Goal: Task Accomplishment & Management: Use online tool/utility

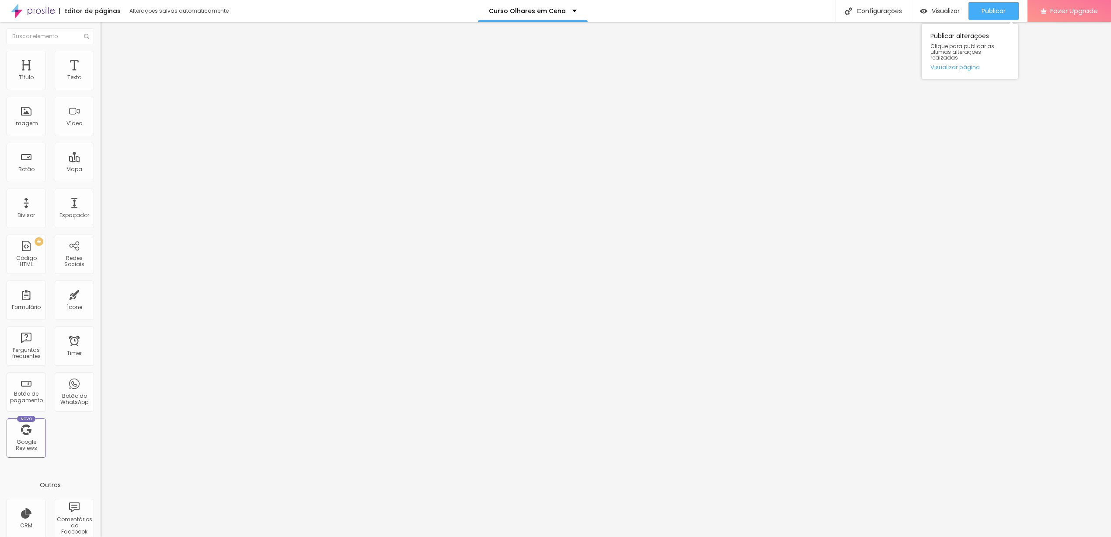
click at [985, 21] on div "Publicar alterações Clique para publicar as ultimas alterações reaizadas Visual…" at bounding box center [970, 49] width 96 height 59
click at [984, 15] on div "Publicar" at bounding box center [994, 10] width 24 height 17
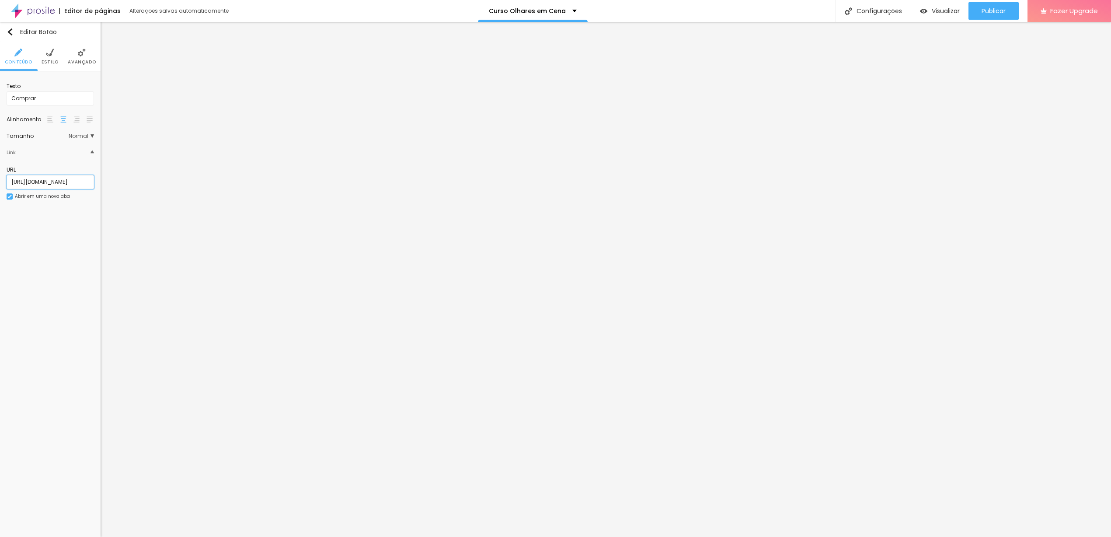
scroll to position [0, 166]
click at [997, 11] on span "Publicar" at bounding box center [994, 10] width 24 height 7
click at [941, 16] on div "Visualizar" at bounding box center [940, 10] width 40 height 17
click at [45, 55] on li "Estilo" at bounding box center [50, 56] width 17 height 29
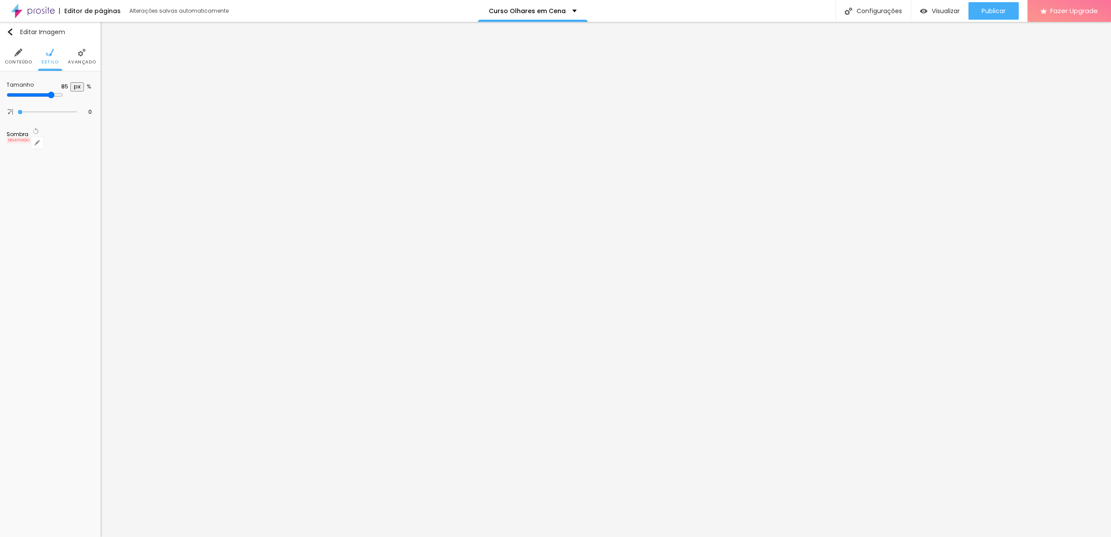
type input "55"
click at [50, 93] on input "range" at bounding box center [50, 95] width 87 height 4
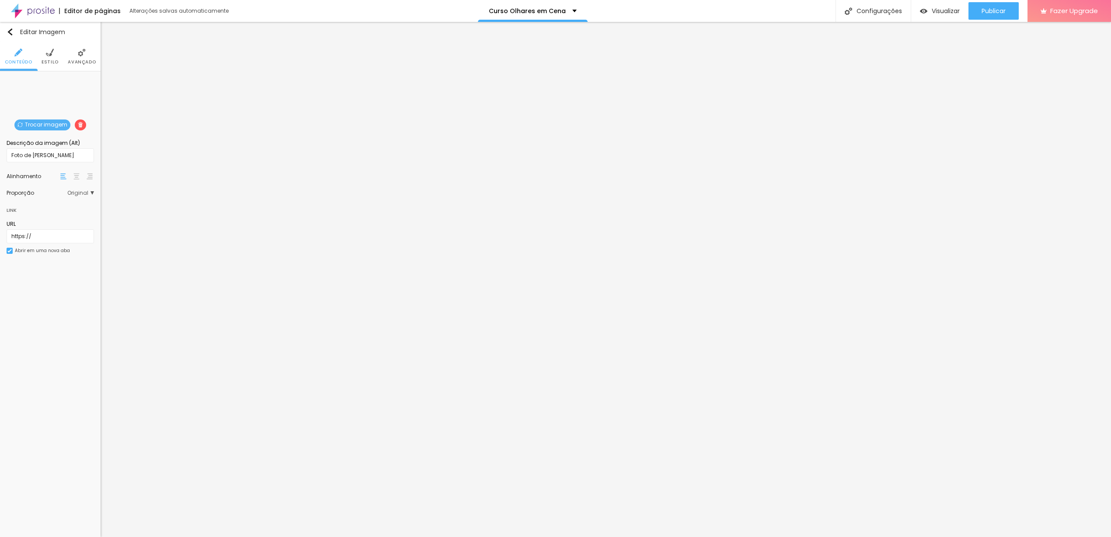
click at [81, 55] on img at bounding box center [82, 53] width 8 height 8
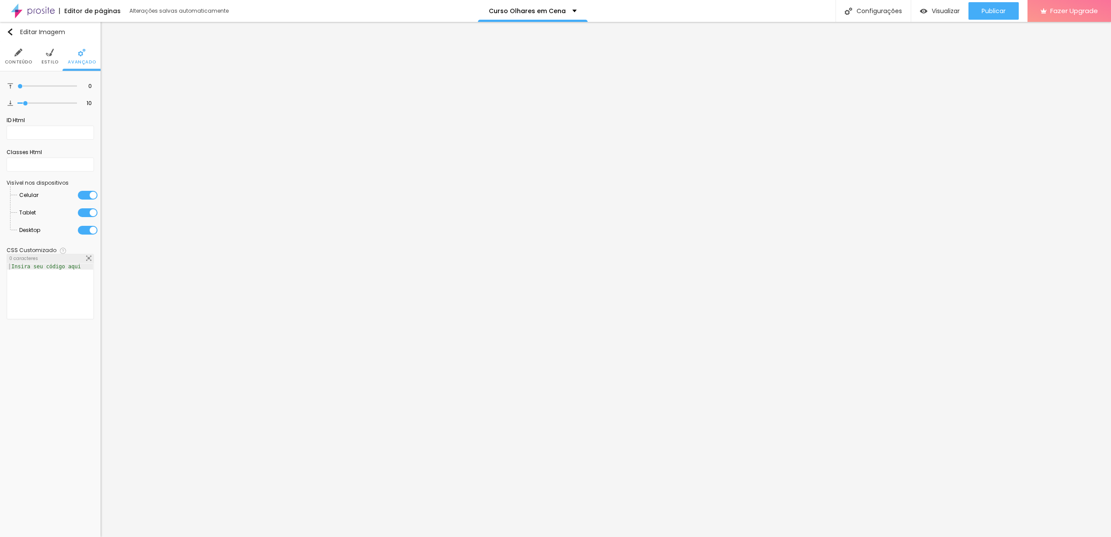
click at [57, 60] on span "Estilo" at bounding box center [50, 62] width 17 height 4
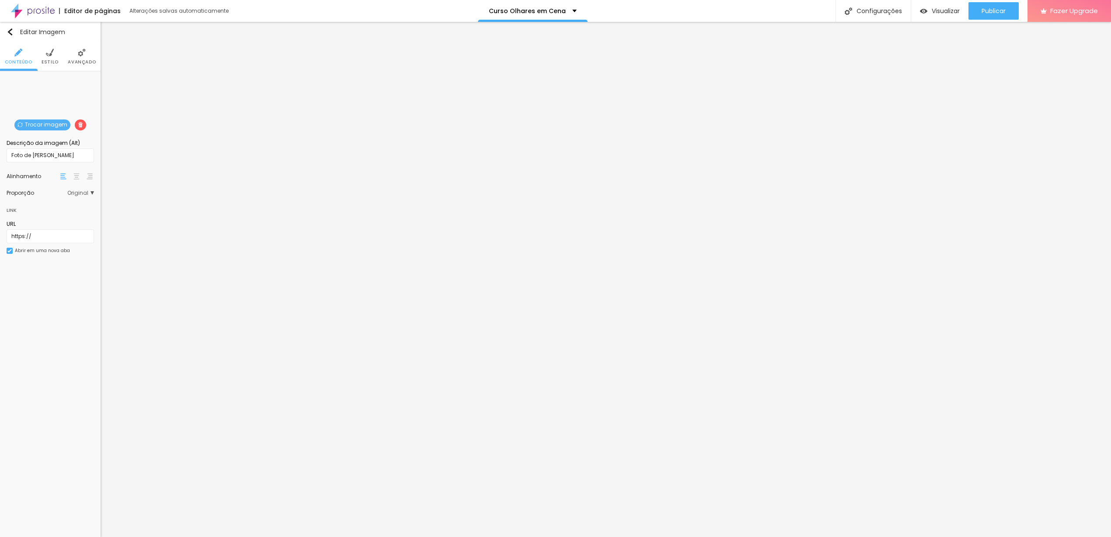
click at [56, 60] on span "Estilo" at bounding box center [50, 62] width 17 height 4
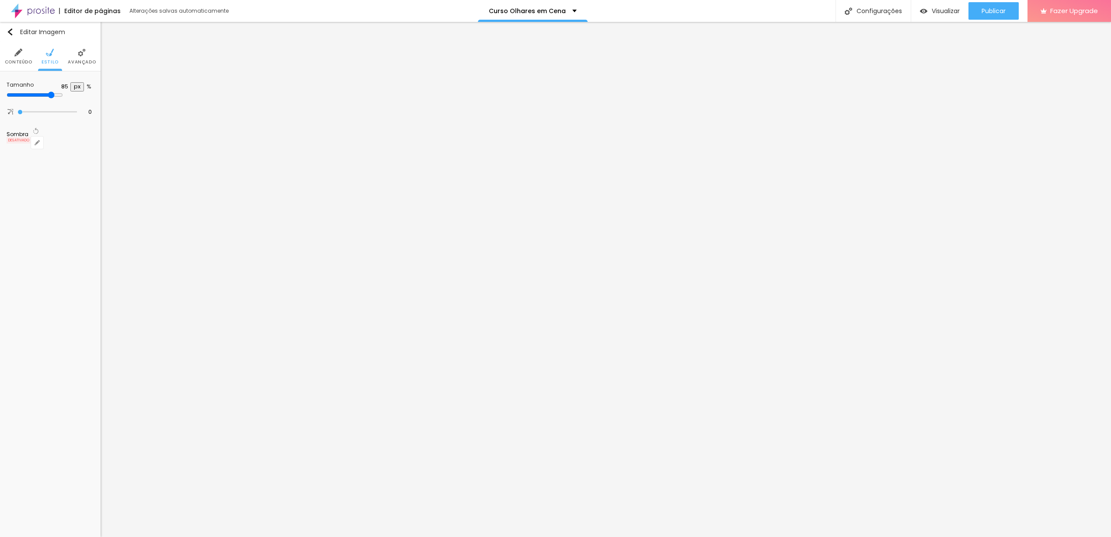
type input "60"
click at [56, 94] on input "range" at bounding box center [35, 94] width 56 height 7
type input "55"
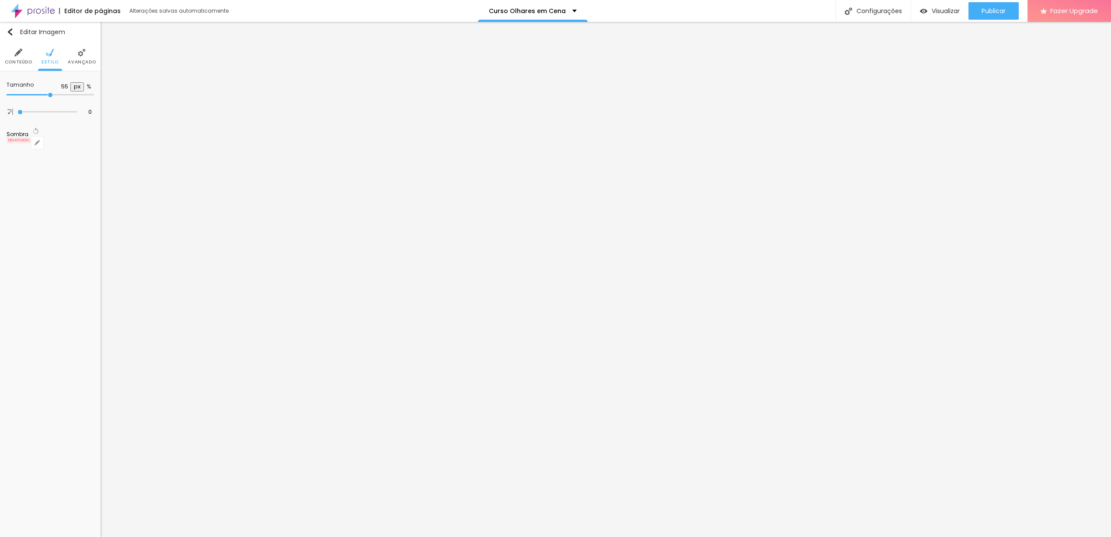
click at [51, 93] on input "range" at bounding box center [50, 95] width 87 height 4
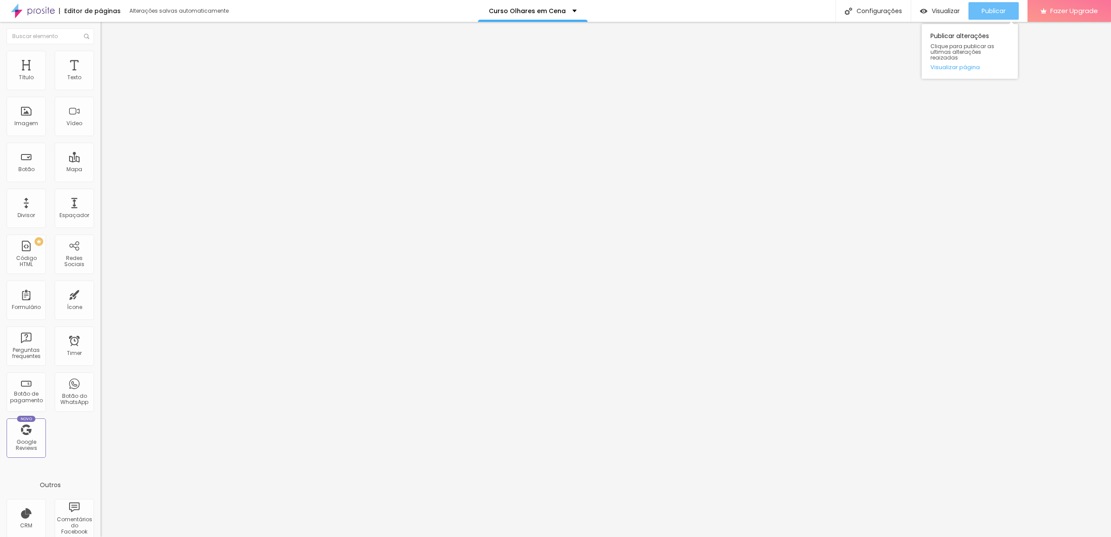
click at [1001, 10] on span "Publicar" at bounding box center [994, 10] width 24 height 7
click at [989, 18] on div "Publicar" at bounding box center [994, 10] width 24 height 17
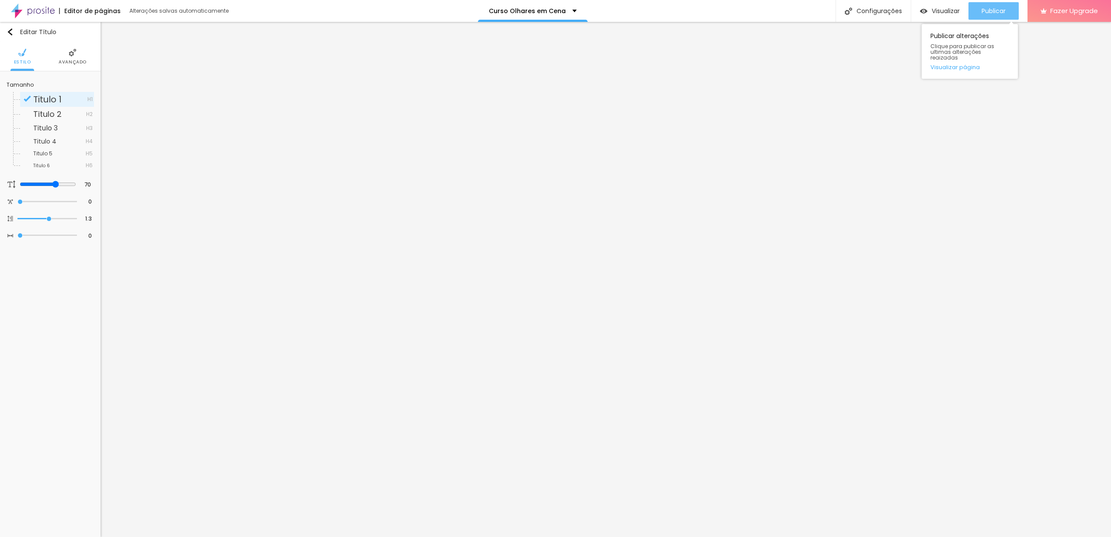
click at [985, 8] on span "Publicar" at bounding box center [994, 10] width 24 height 7
click at [864, 10] on div "Configurações" at bounding box center [873, 11] width 75 height 22
drag, startPoint x: 561, startPoint y: 214, endPoint x: 460, endPoint y: 209, distance: 101.6
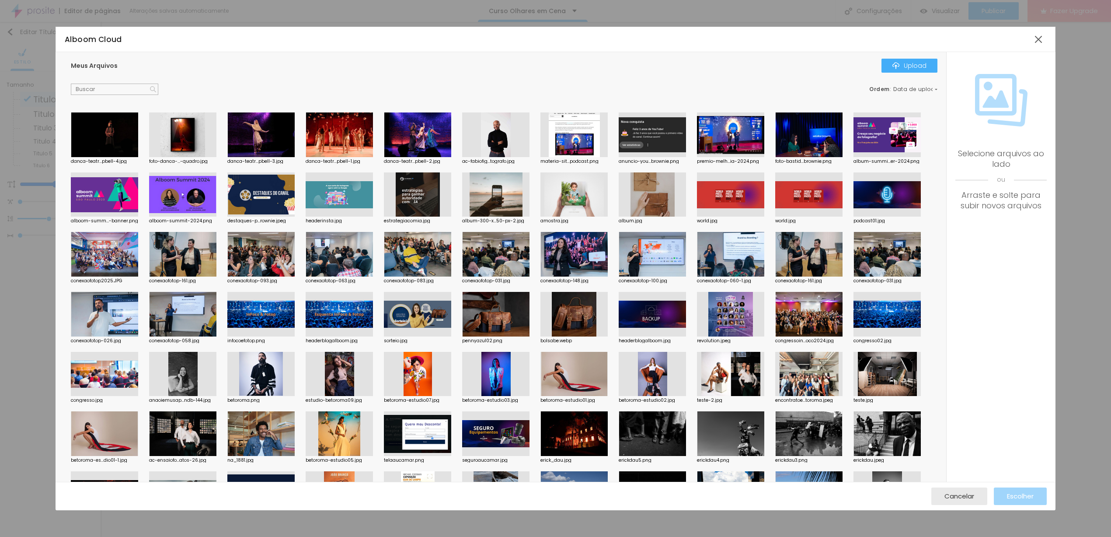
click at [326, 149] on div at bounding box center [339, 134] width 67 height 45
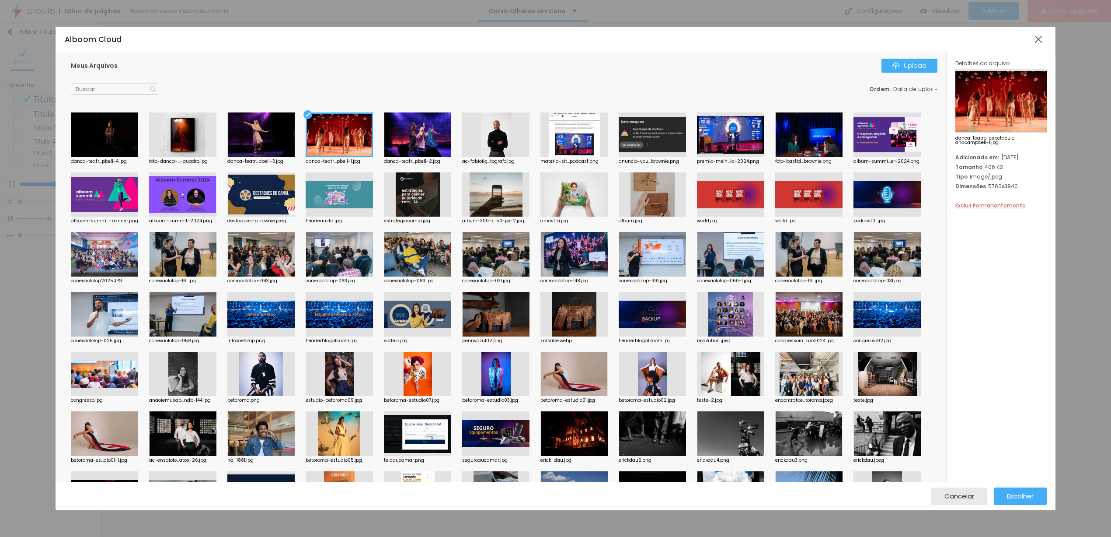
click at [326, 149] on div at bounding box center [339, 134] width 67 height 45
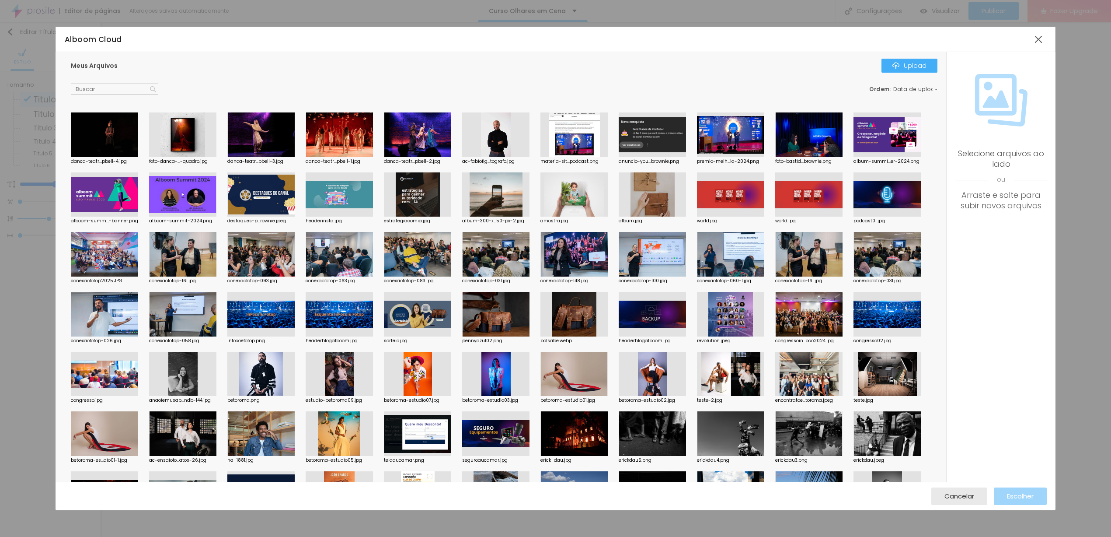
click at [354, 136] on div at bounding box center [339, 134] width 67 height 45
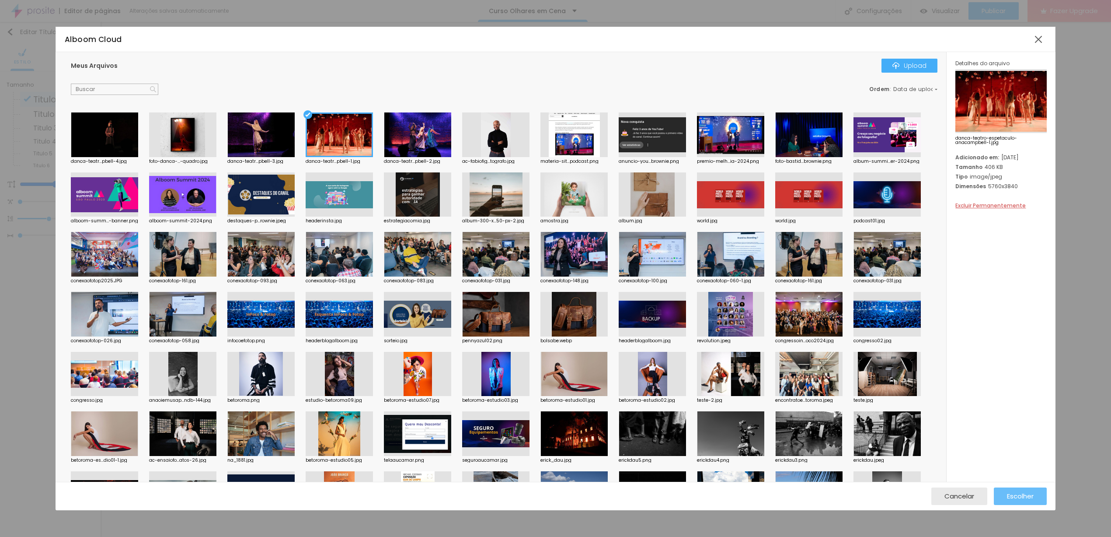
click at [994, 490] on button "Escolher" at bounding box center [1020, 495] width 53 height 17
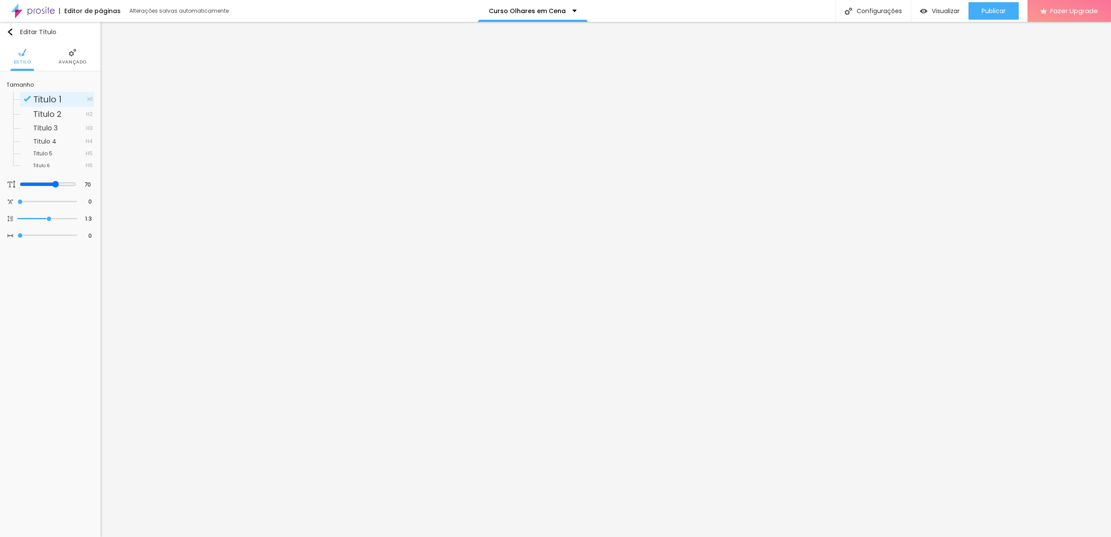
click at [715, 536] on div at bounding box center [555, 546] width 1111 height 8
click at [982, 12] on span "Publicar" at bounding box center [994, 10] width 24 height 7
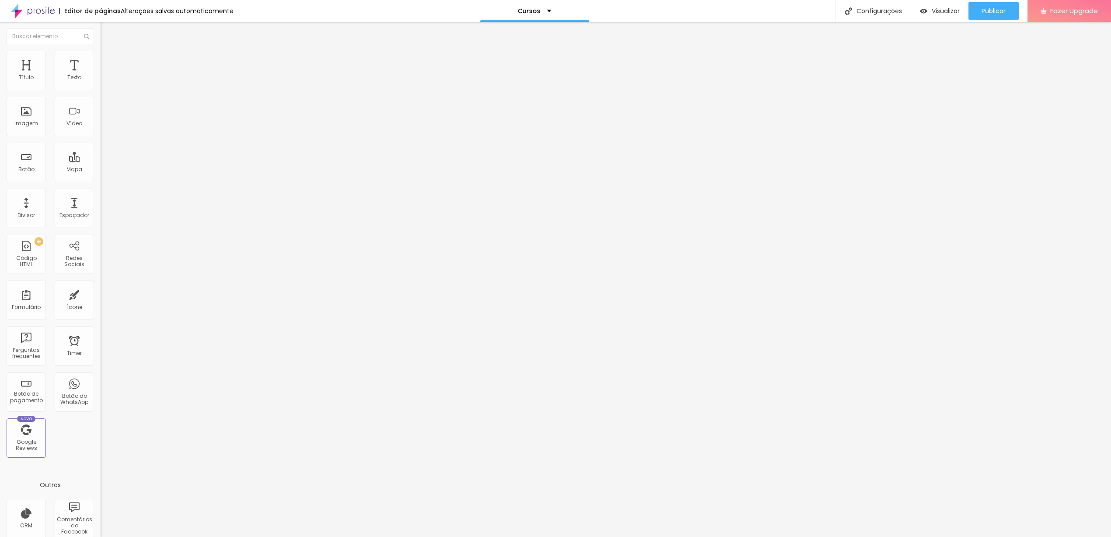
click at [101, 75] on span "Trocar imagem" at bounding box center [125, 71] width 48 height 7
drag, startPoint x: 81, startPoint y: 182, endPoint x: 0, endPoint y: 183, distance: 80.9
click at [101, 183] on div "Texto QUERO SABER MAIS! Alinhamento Tamanho Normal Pequeno Normal Grande Link U…" at bounding box center [151, 134] width 101 height 133
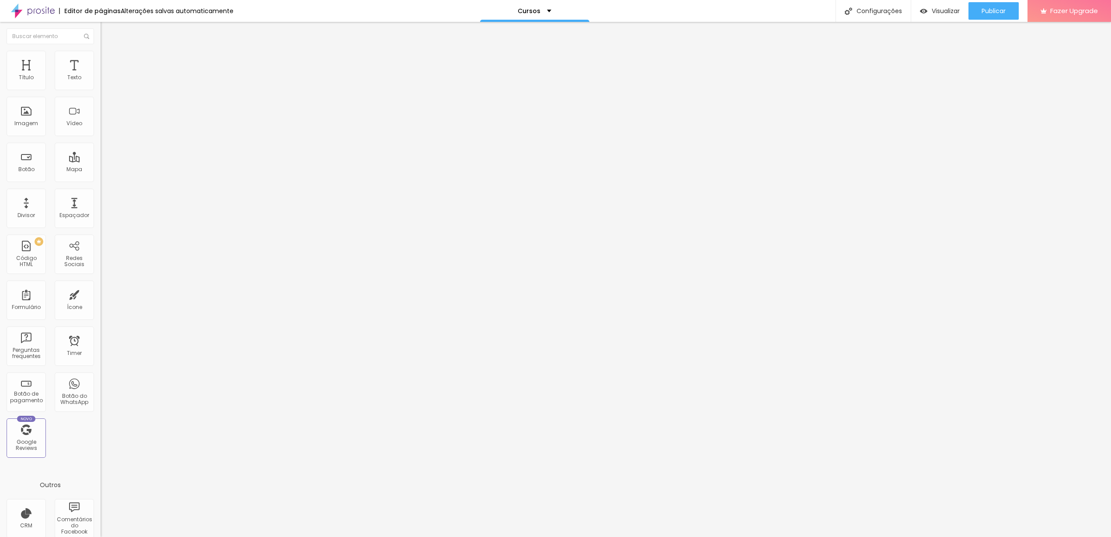
drag, startPoint x: 66, startPoint y: 180, endPoint x: 0, endPoint y: 182, distance: 66.5
click at [101, 182] on div "Texto QUERO SABER MAIS! Alinhamento Tamanho Normal Pequeno Normal Grande Link U…" at bounding box center [151, 134] width 101 height 133
paste input "/curso-olhares-em-cena"
drag, startPoint x: 13, startPoint y: 180, endPoint x: 2, endPoint y: 180, distance: 10.9
click at [101, 180] on div "Texto QUERO SABER MAIS! Alinhamento Tamanho Normal Pequeno Normal Grande Link U…" at bounding box center [151, 134] width 101 height 133
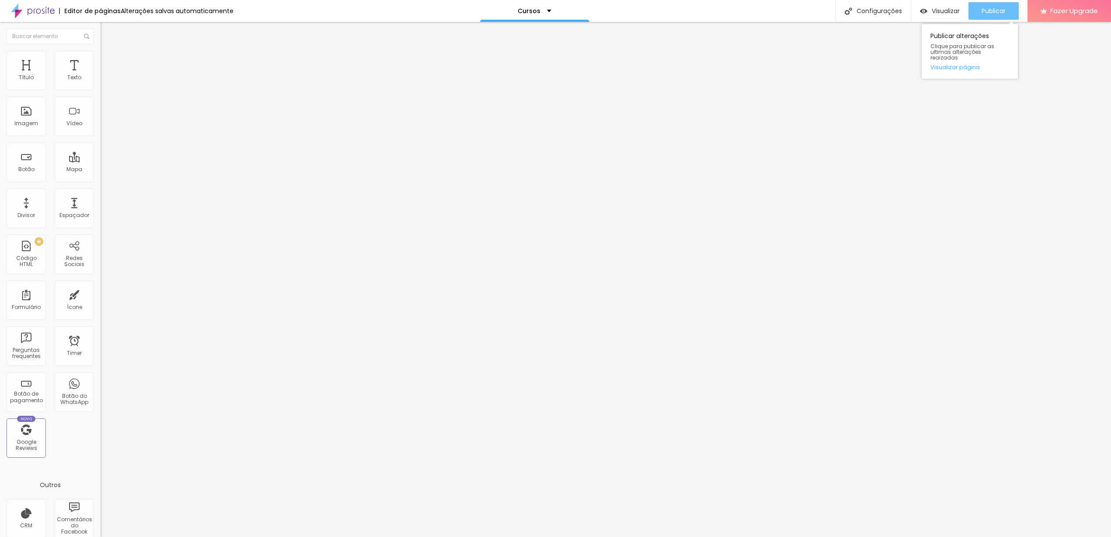
type input "\curso-olhares-em-cena"
click at [990, 14] on span "Publicar" at bounding box center [994, 10] width 24 height 7
click at [108, 64] on span "Avançado" at bounding box center [122, 65] width 29 height 7
click at [101, 376] on div at bounding box center [151, 376] width 101 height 0
click at [101, 381] on div at bounding box center [151, 381] width 101 height 0
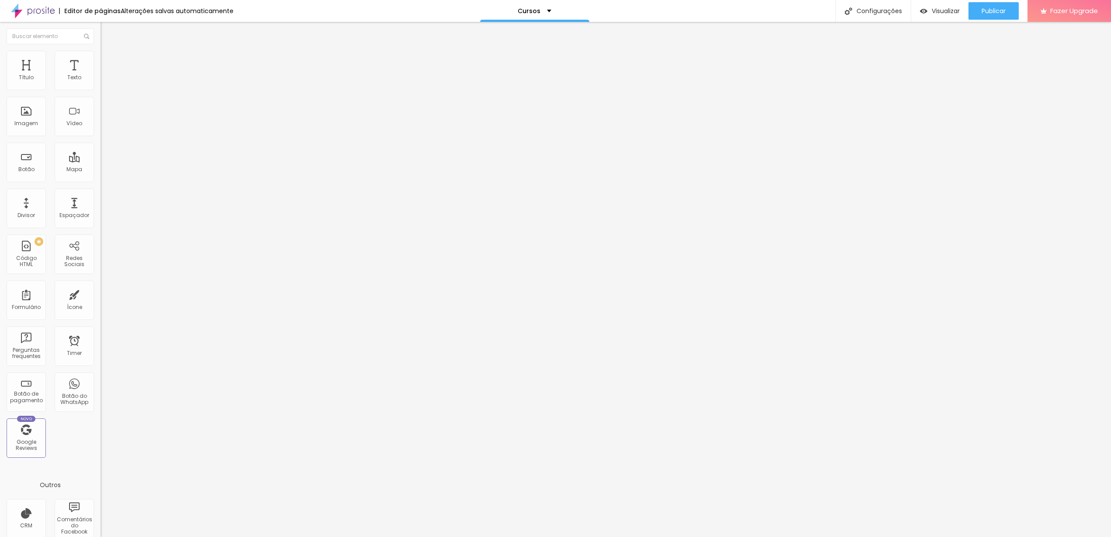
click at [101, 387] on div at bounding box center [151, 387] width 101 height 0
click at [1003, 12] on span "Publicar" at bounding box center [994, 10] width 24 height 7
click at [101, 59] on li "Avançado" at bounding box center [151, 63] width 101 height 9
click at [101, 252] on div at bounding box center [151, 252] width 101 height 0
click at [101, 258] on div at bounding box center [151, 258] width 101 height 0
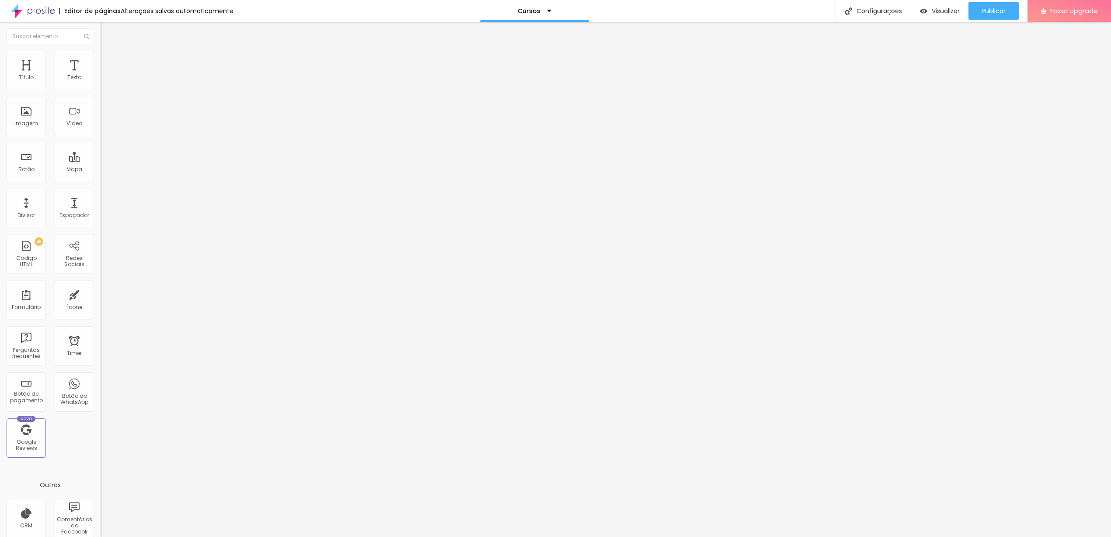
click at [101, 263] on div at bounding box center [151, 263] width 101 height 0
click at [101, 64] on li "Avançado" at bounding box center [151, 63] width 101 height 9
click at [101, 252] on div at bounding box center [151, 252] width 101 height 0
click at [101, 258] on div at bounding box center [151, 258] width 101 height 0
click at [101, 263] on div at bounding box center [151, 263] width 101 height 0
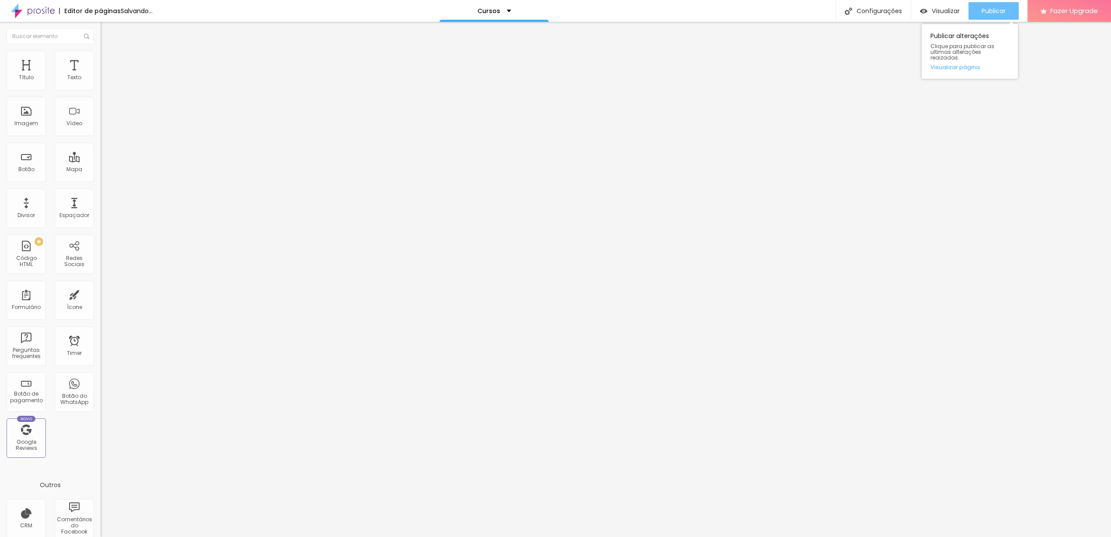
click at [1015, 12] on button "Publicar" at bounding box center [994, 10] width 50 height 17
click at [933, 13] on span "Visualizar" at bounding box center [938, 10] width 28 height 7
